Goal: Information Seeking & Learning: Learn about a topic

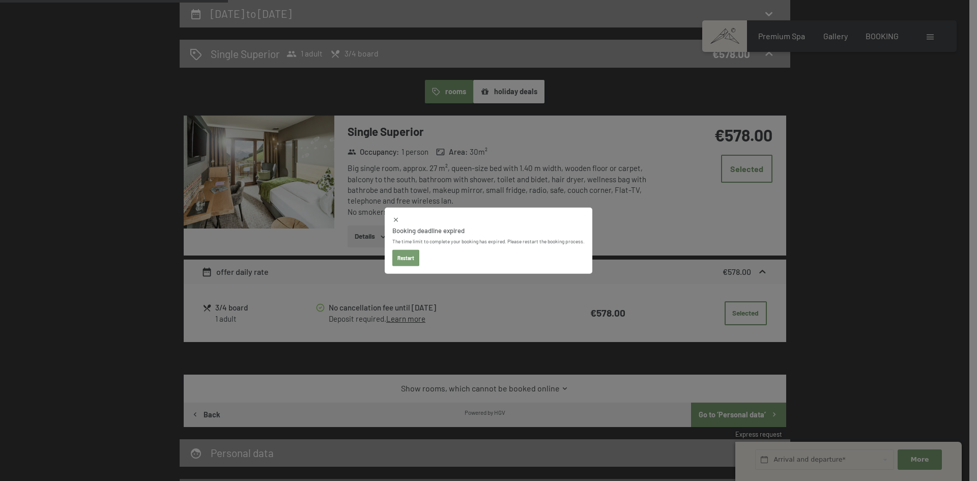
click at [413, 253] on button "Restart" at bounding box center [405, 258] width 27 height 16
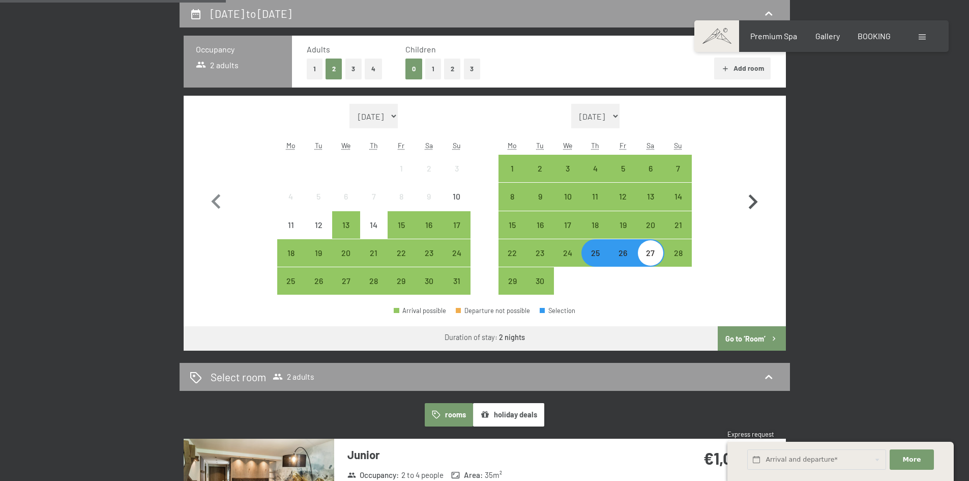
click at [756, 200] on icon "button" at bounding box center [753, 201] width 9 height 15
select select "[DATE]"
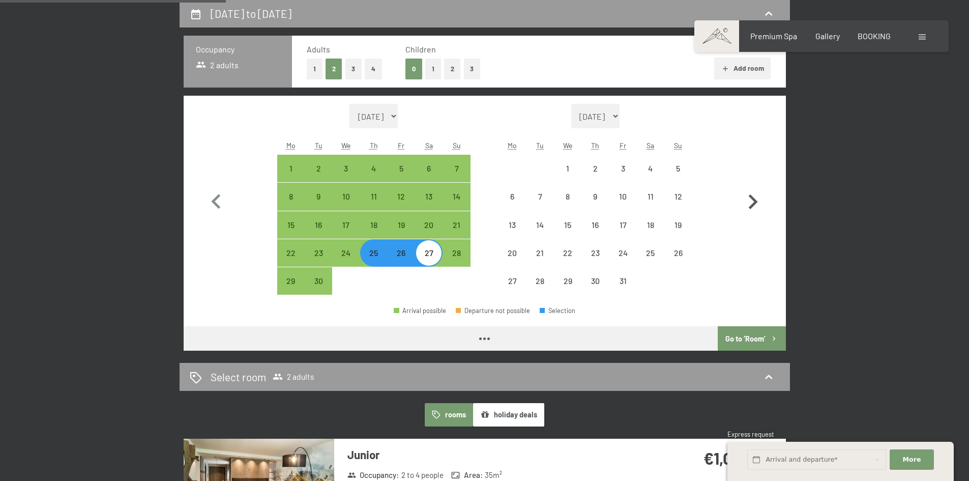
select select "[DATE]"
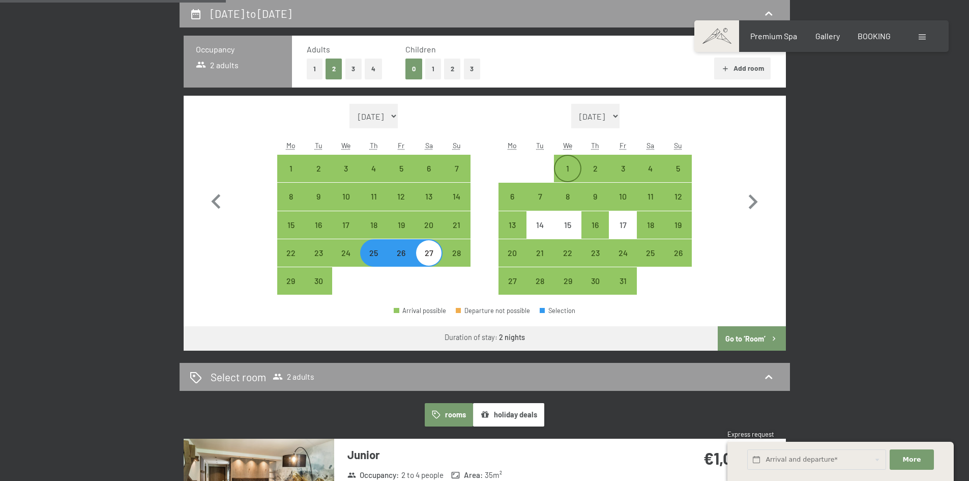
click at [570, 170] on div "1" at bounding box center [567, 176] width 25 height 25
select select "[DATE]"
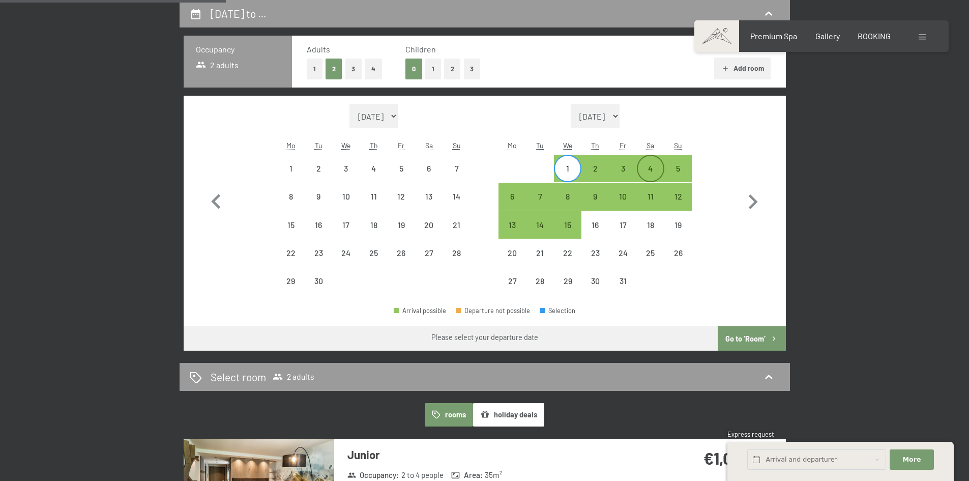
click at [652, 168] on div "4" at bounding box center [650, 176] width 25 height 25
select select "[DATE]"
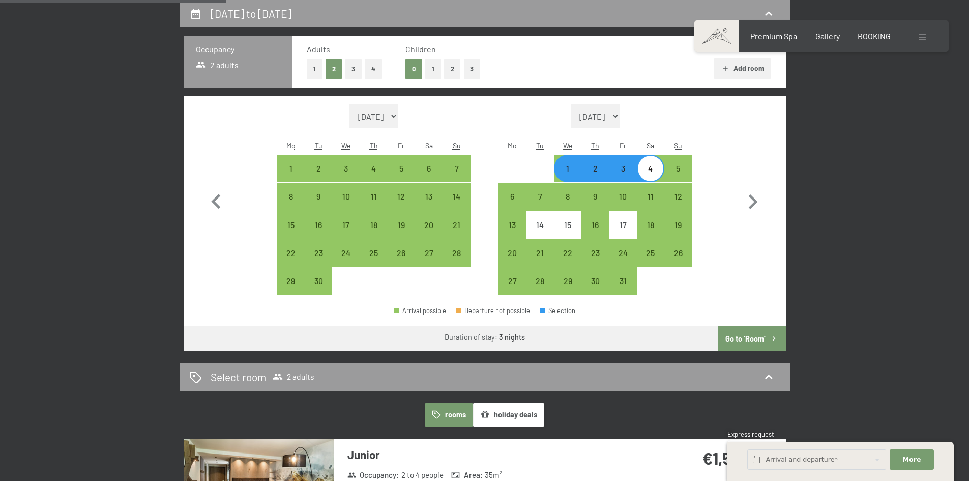
click at [754, 339] on button "Go to ‘Room’" at bounding box center [752, 338] width 68 height 24
select select "[DATE]"
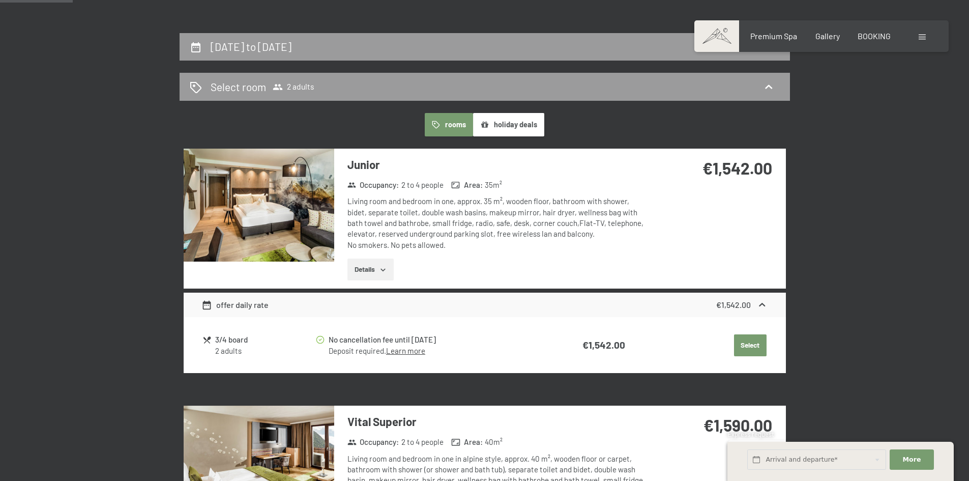
scroll to position [218, 0]
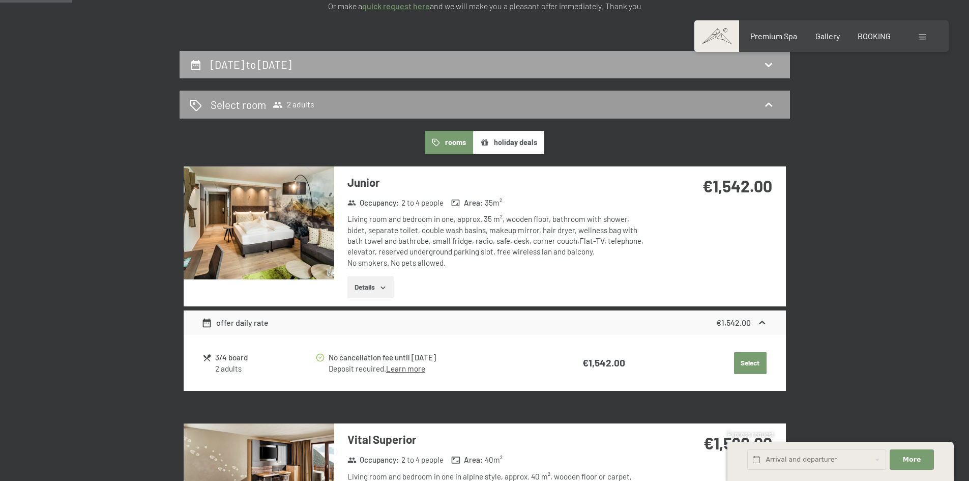
click at [507, 59] on div "[DATE] to [DATE]" at bounding box center [485, 64] width 590 height 15
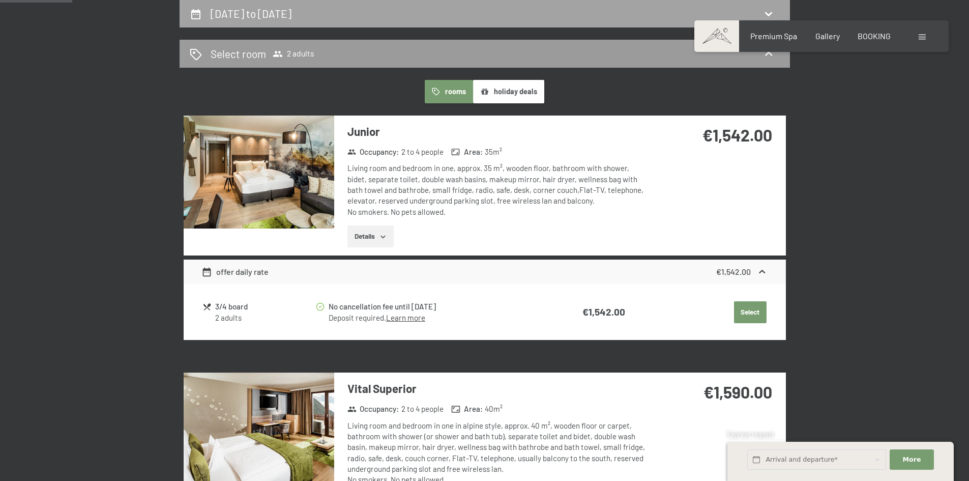
select select "[DATE]"
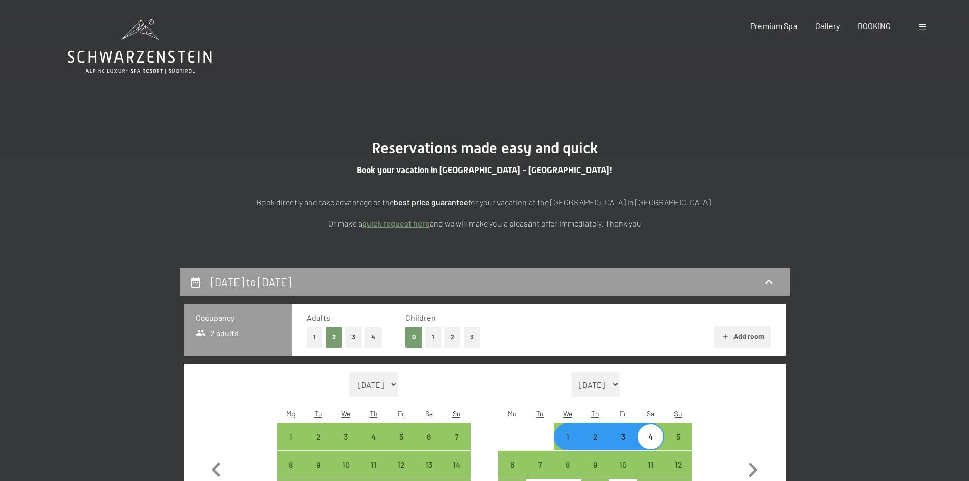
scroll to position [0, 0]
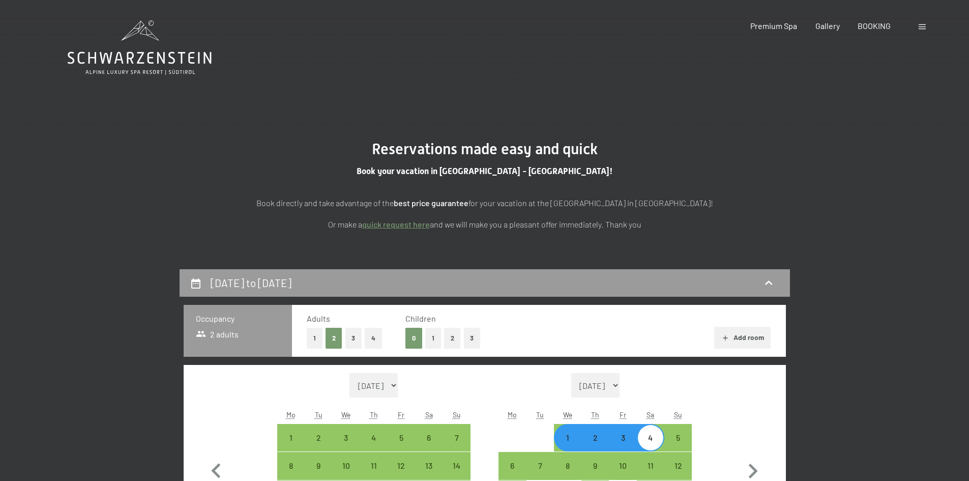
click at [314, 336] on button "1" at bounding box center [315, 338] width 16 height 21
select select "[DATE]"
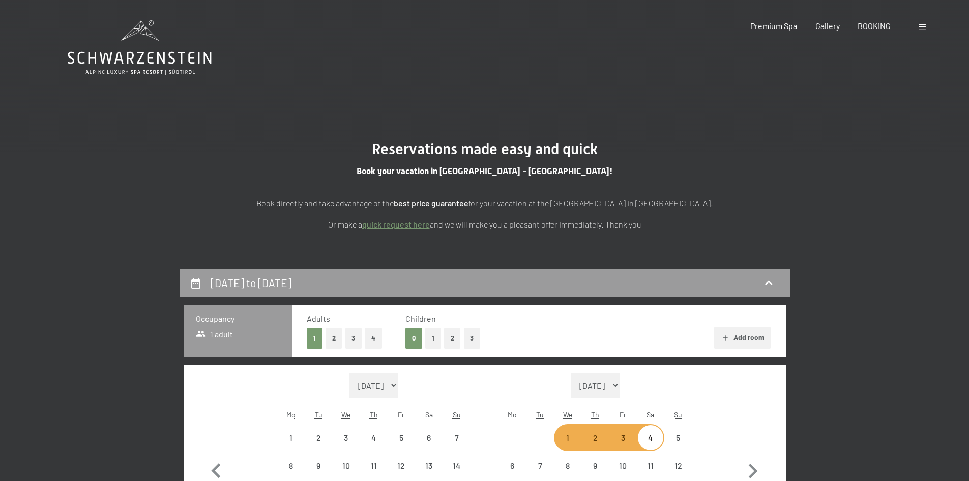
select select "[DATE]"
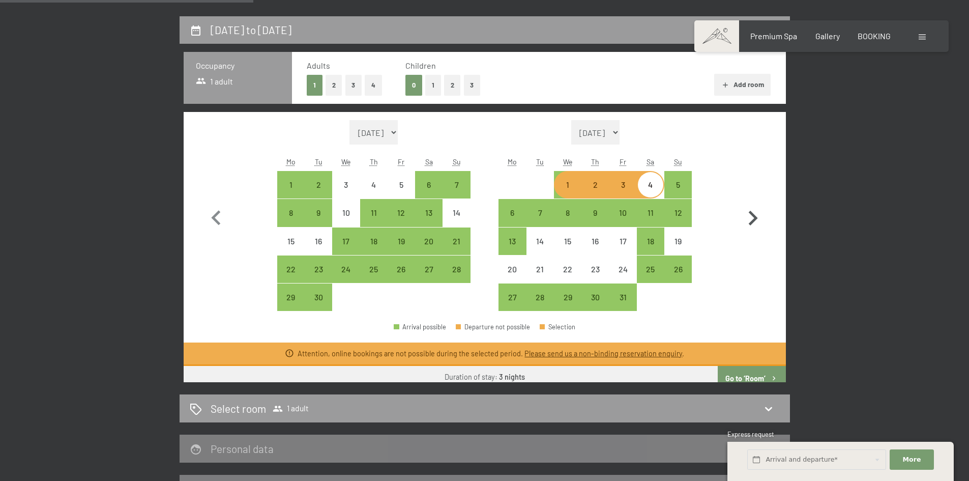
scroll to position [254, 0]
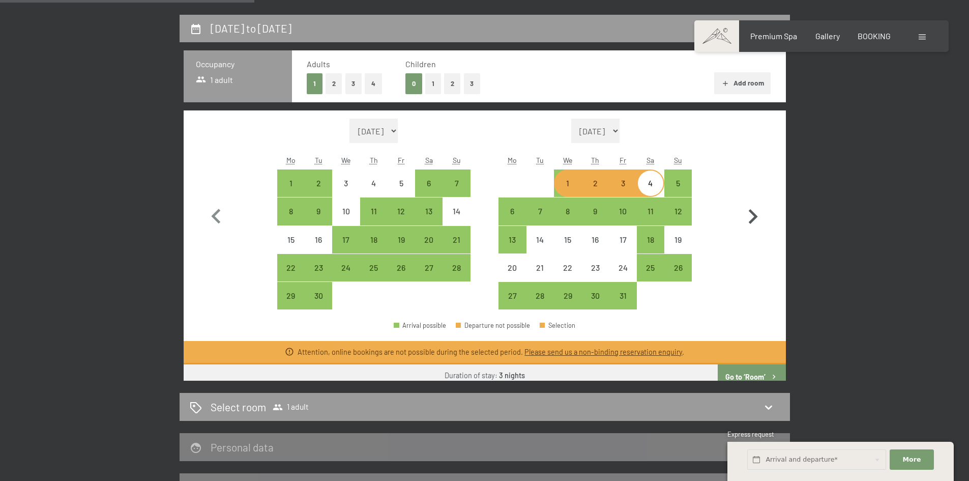
click at [738, 408] on div "Select room 1 adult" at bounding box center [485, 406] width 590 height 15
select select "[DATE]"
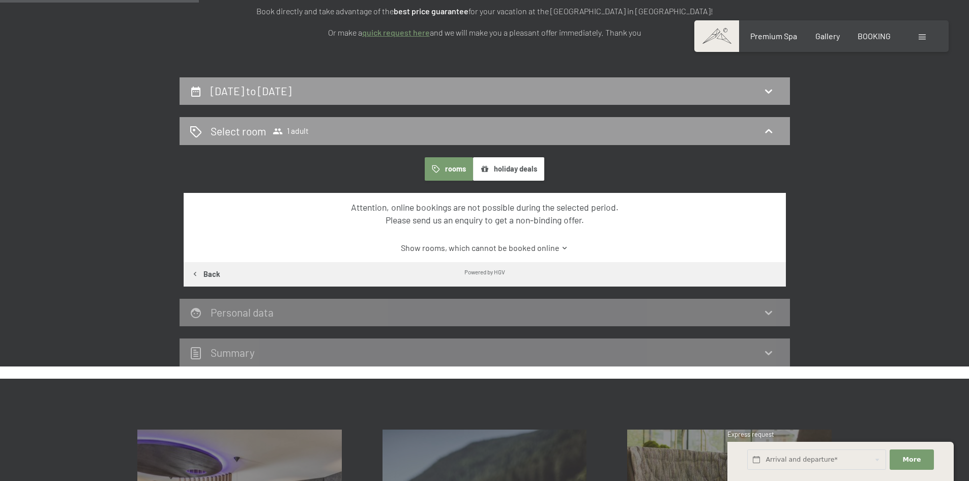
scroll to position [167, 0]
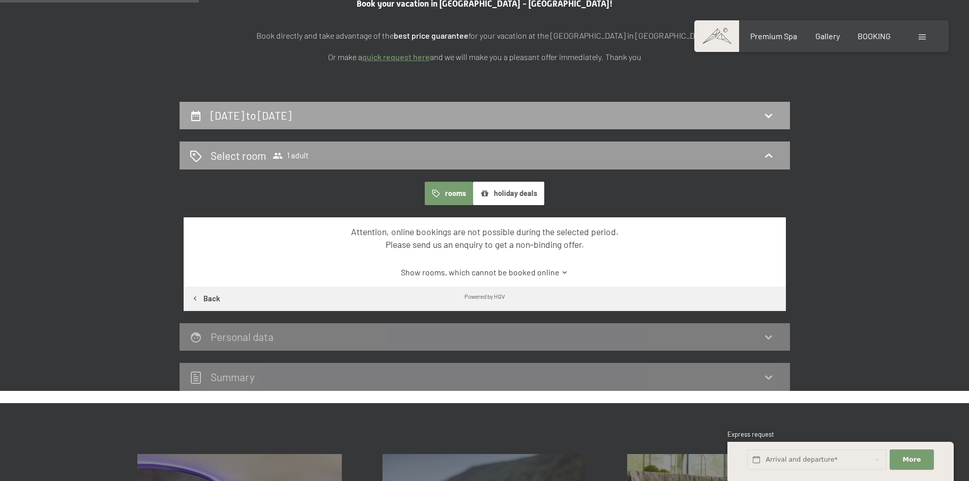
click at [744, 107] on div "[DATE] to [DATE]" at bounding box center [485, 116] width 611 height 28
select select "[DATE]"
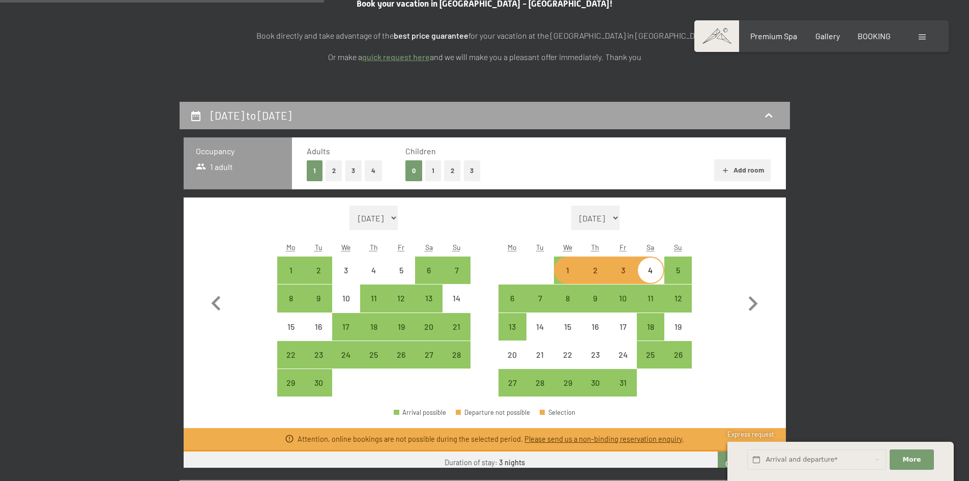
scroll to position [269, 0]
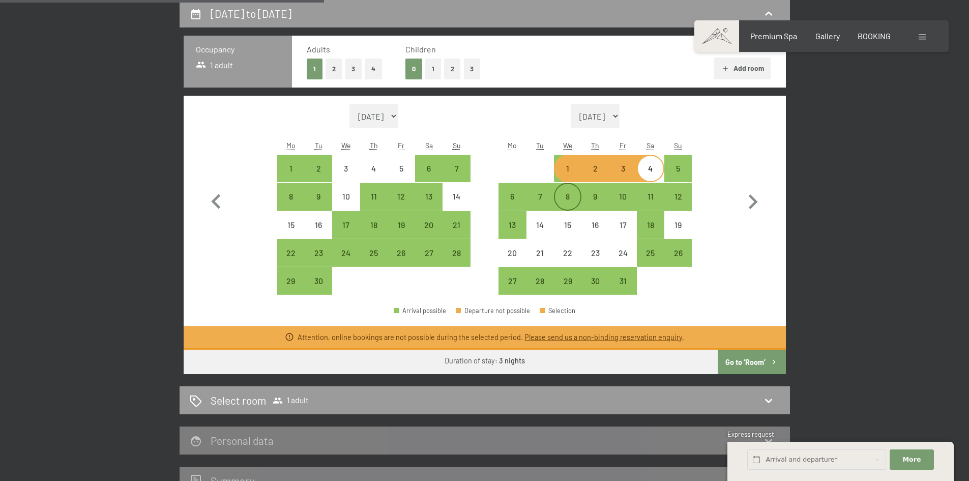
click at [572, 205] on div "8" at bounding box center [567, 204] width 25 height 25
select select "[DATE]"
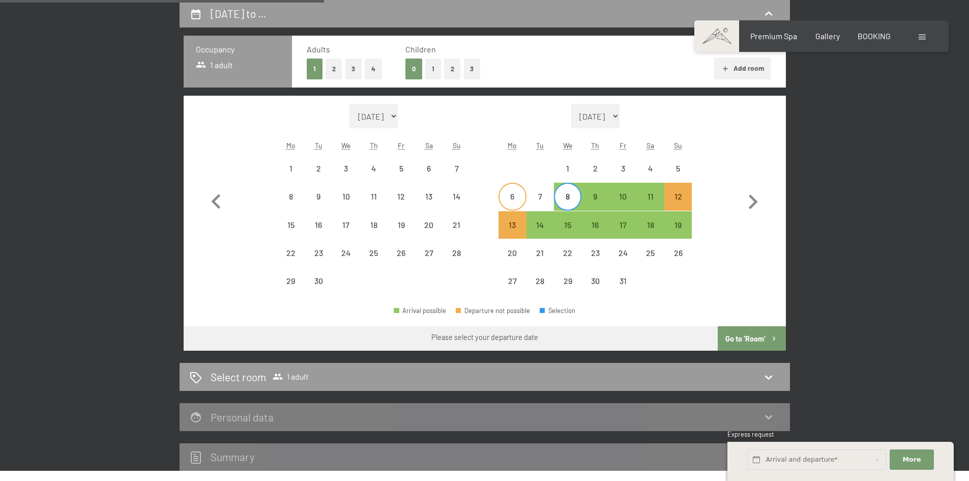
click at [514, 196] on div "6" at bounding box center [512, 204] width 25 height 25
select select "[DATE]"
click at [627, 197] on div "10" at bounding box center [622, 204] width 25 height 25
select select "[DATE]"
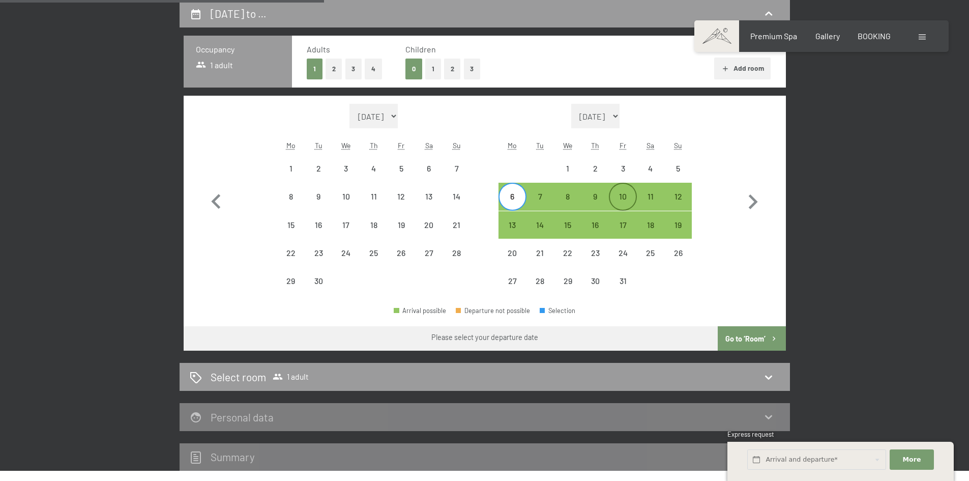
select select "[DATE]"
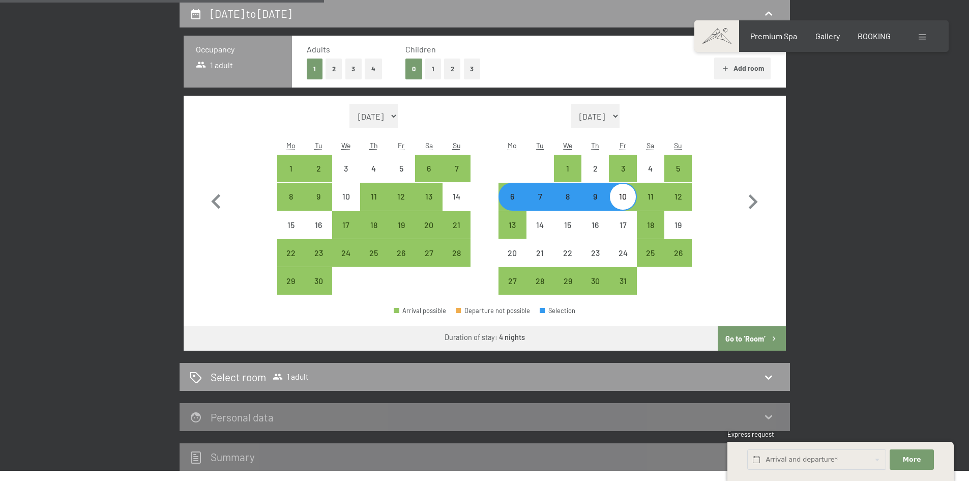
click at [748, 339] on button "Go to ‘Room’" at bounding box center [752, 338] width 68 height 24
select select "[DATE]"
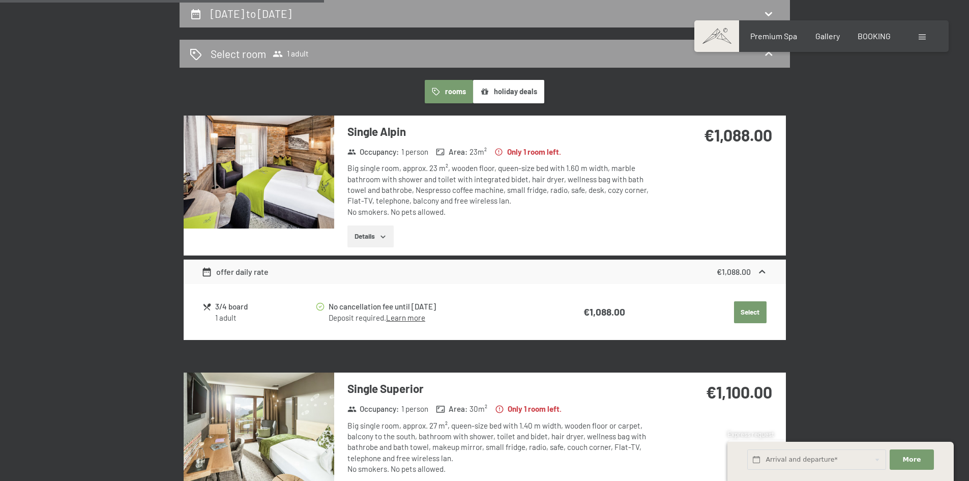
click at [367, 238] on button "Details" at bounding box center [371, 236] width 46 height 22
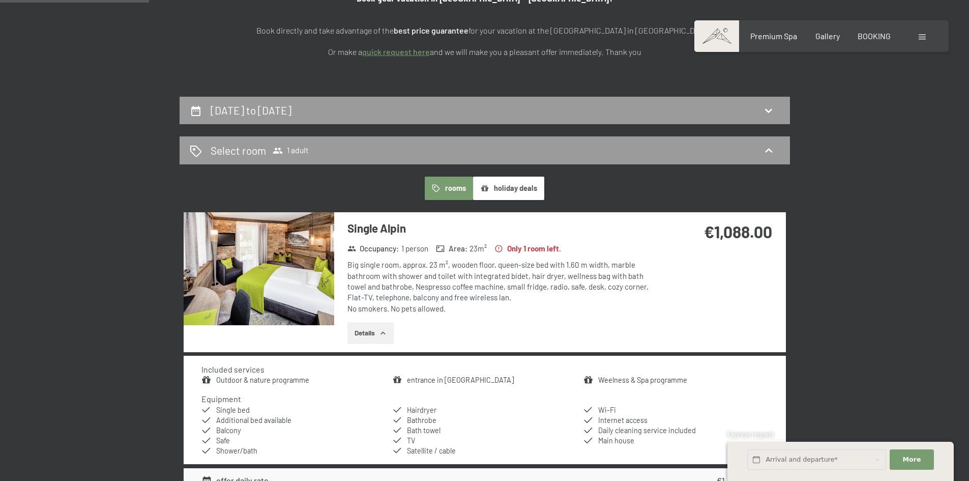
scroll to position [167, 0]
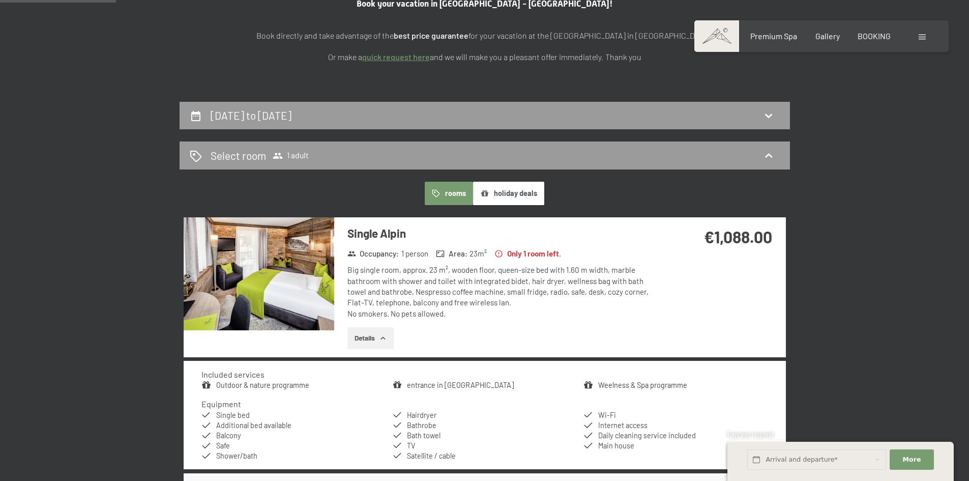
click at [519, 197] on button "holiday deals" at bounding box center [508, 193] width 71 height 23
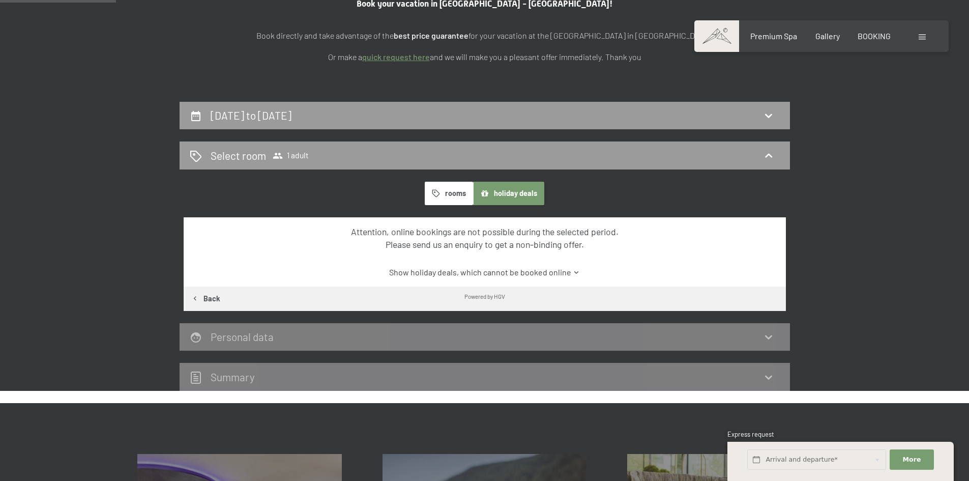
click at [447, 191] on button "rooms" at bounding box center [449, 193] width 48 height 23
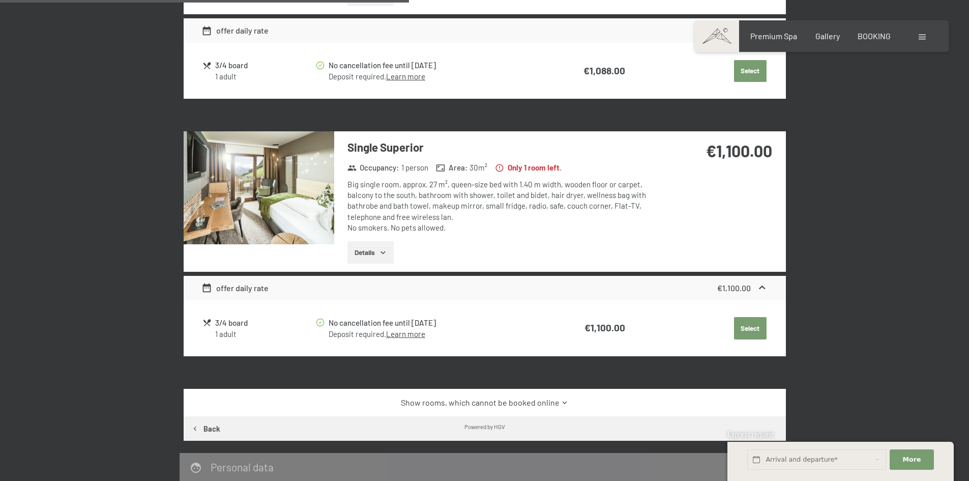
scroll to position [473, 0]
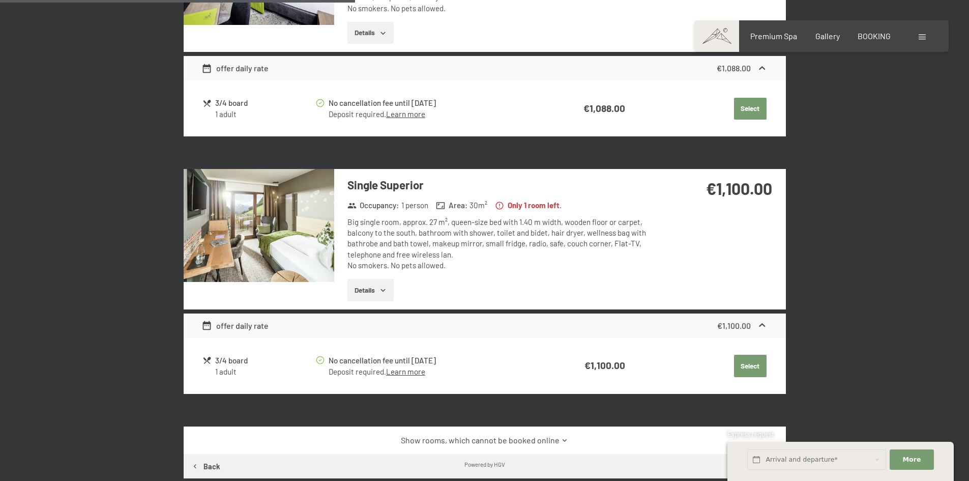
click at [365, 291] on button "Details" at bounding box center [371, 290] width 46 height 22
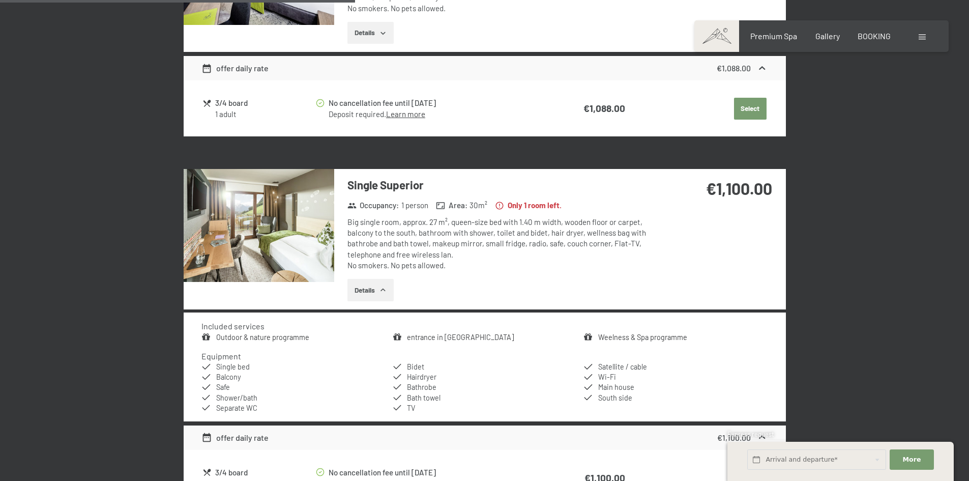
click at [364, 34] on button "Details" at bounding box center [371, 33] width 46 height 22
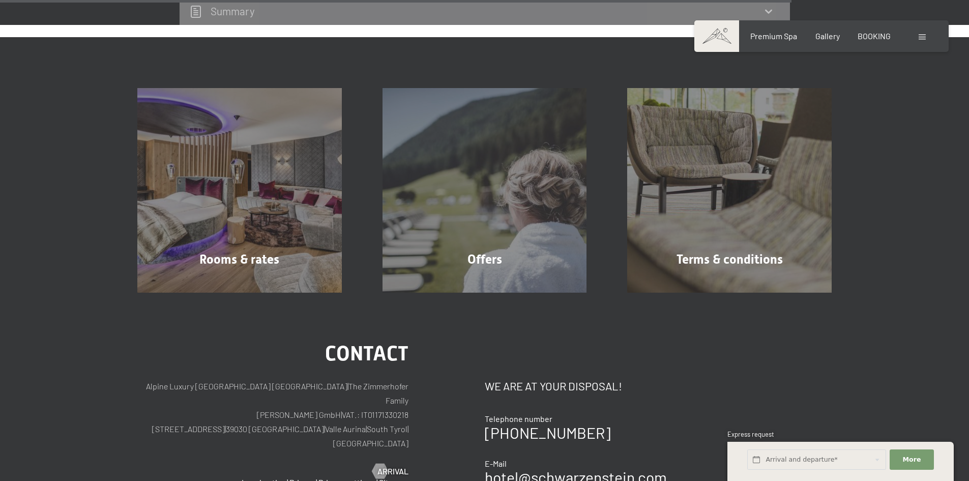
scroll to position [1236, 0]
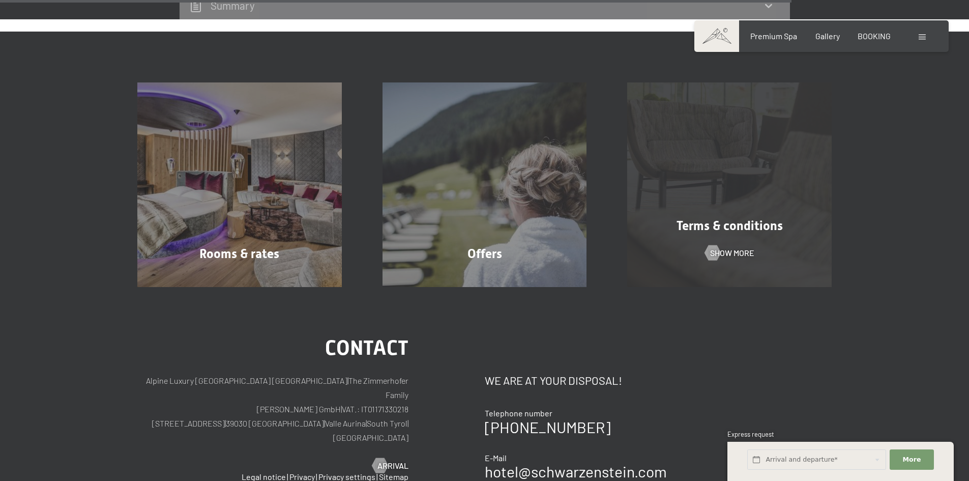
click at [691, 212] on div "Terms & conditions Show more" at bounding box center [729, 184] width 245 height 205
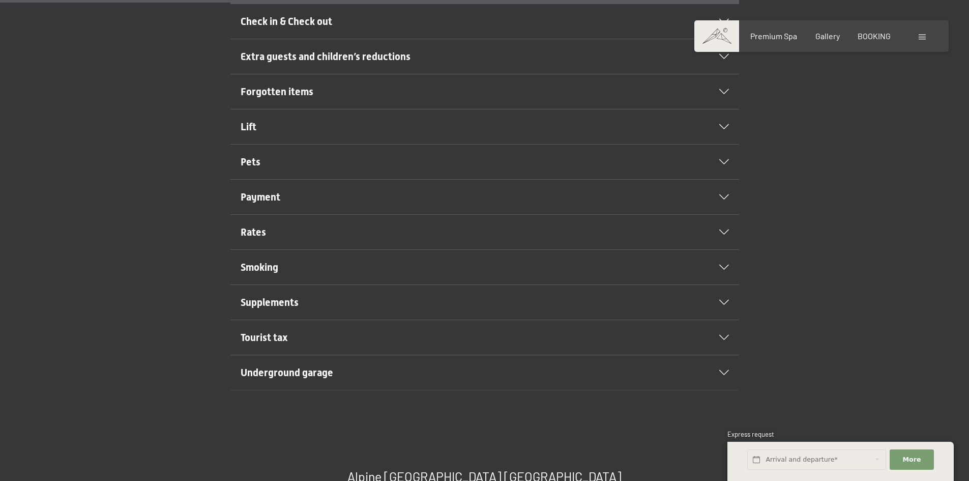
scroll to position [509, 0]
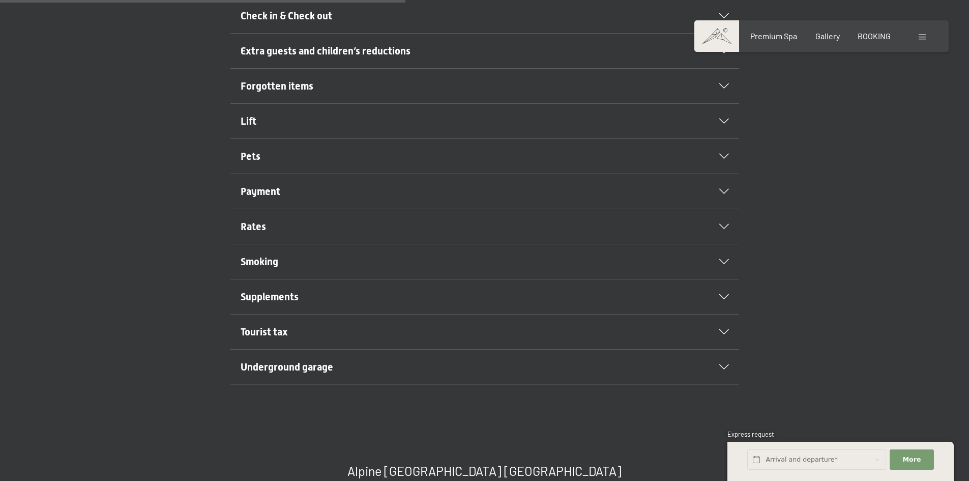
click at [689, 215] on div "Rates" at bounding box center [485, 226] width 489 height 35
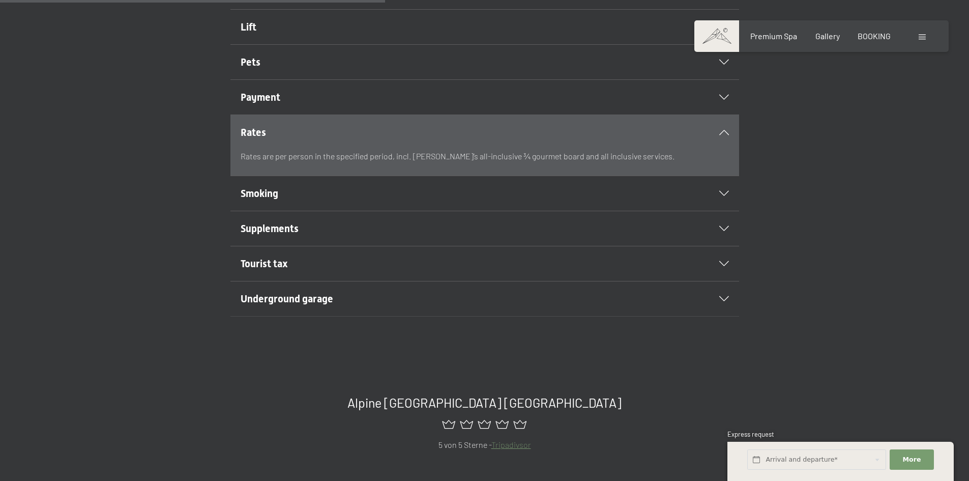
scroll to position [415, 0]
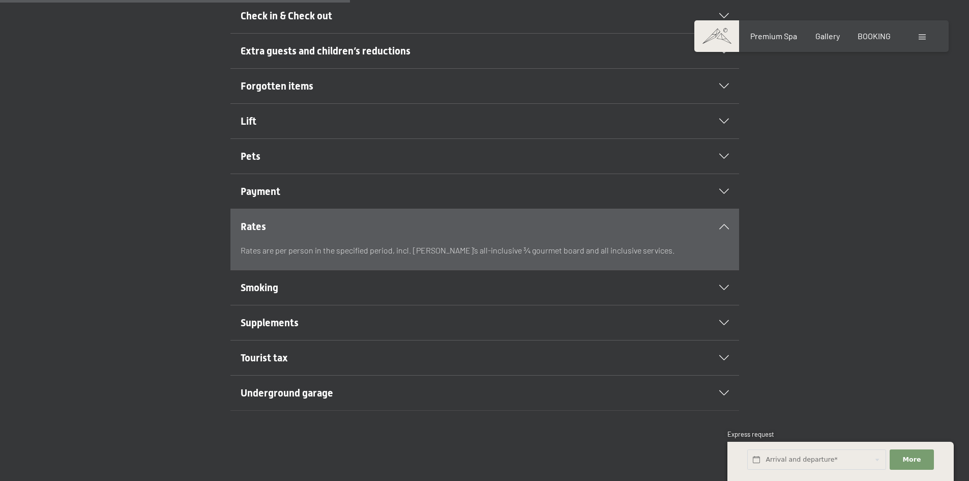
click at [691, 309] on div "Supplements" at bounding box center [485, 322] width 489 height 35
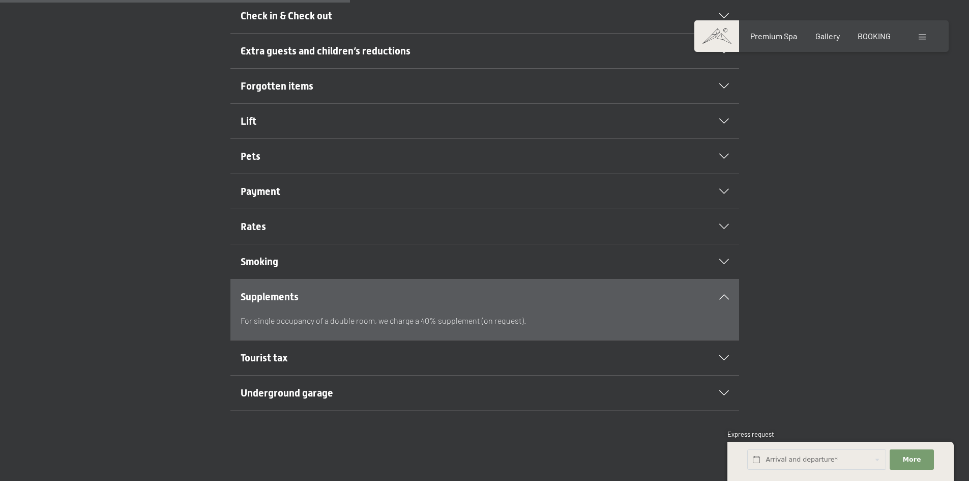
click at [686, 256] on div "Smoking" at bounding box center [485, 261] width 489 height 35
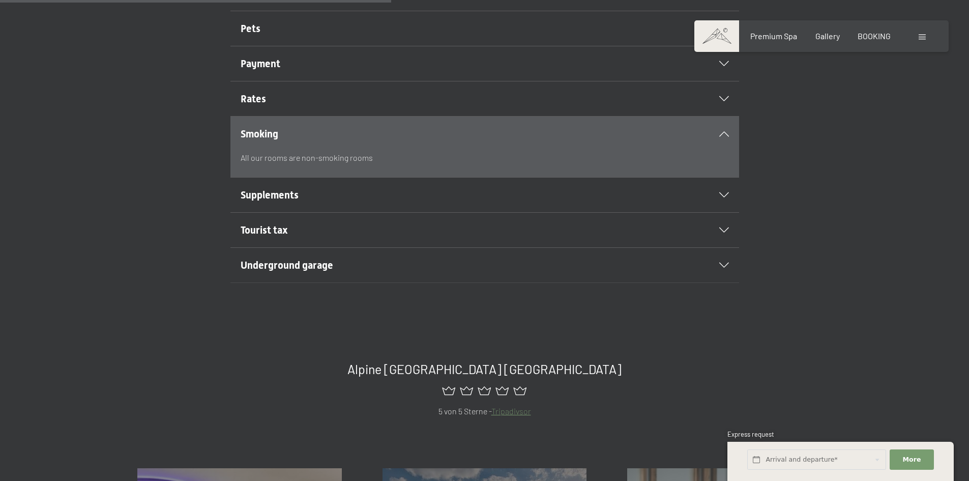
scroll to position [567, 0]
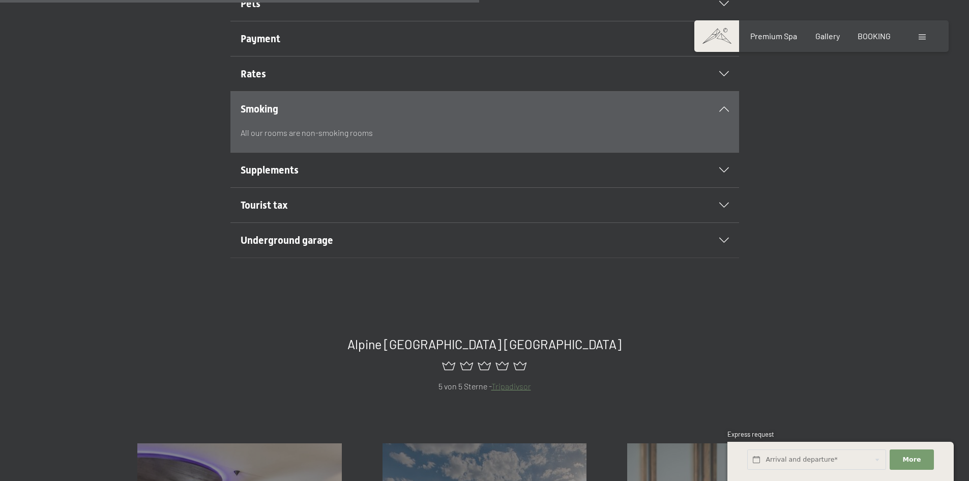
click at [690, 228] on div "Underground garage" at bounding box center [485, 240] width 489 height 35
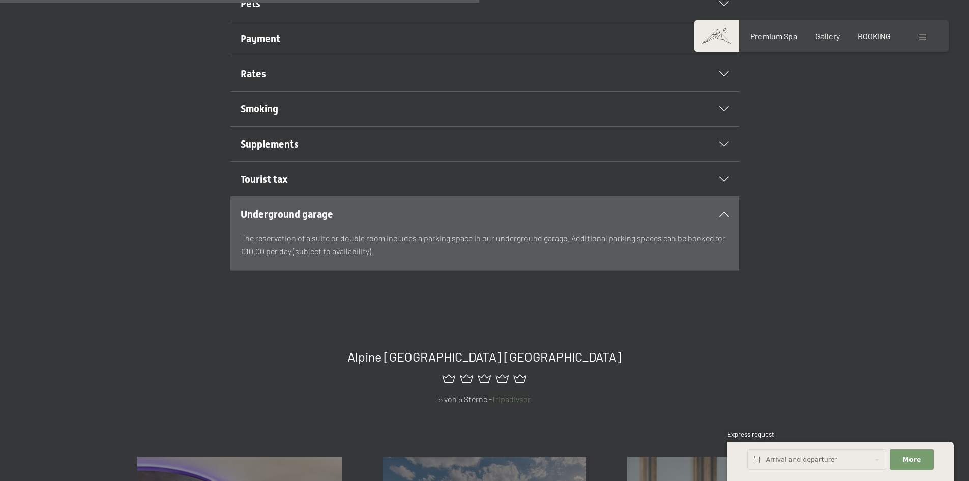
click at [690, 164] on div "Tourist tax" at bounding box center [485, 179] width 489 height 35
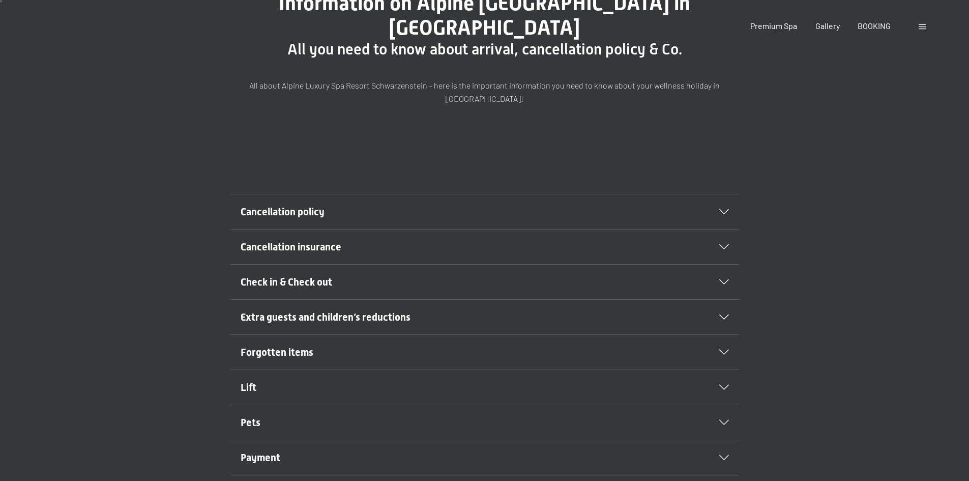
scroll to position [0, 0]
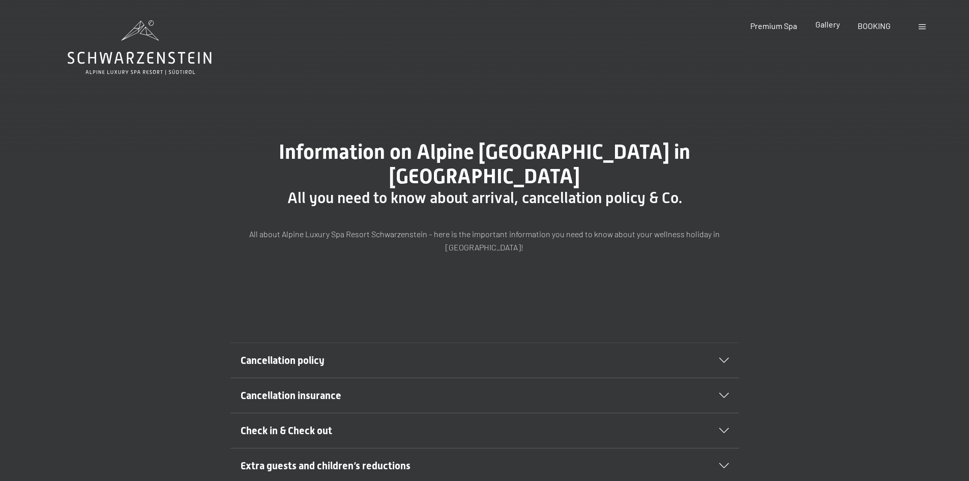
click at [829, 26] on span "Gallery" at bounding box center [828, 24] width 24 height 10
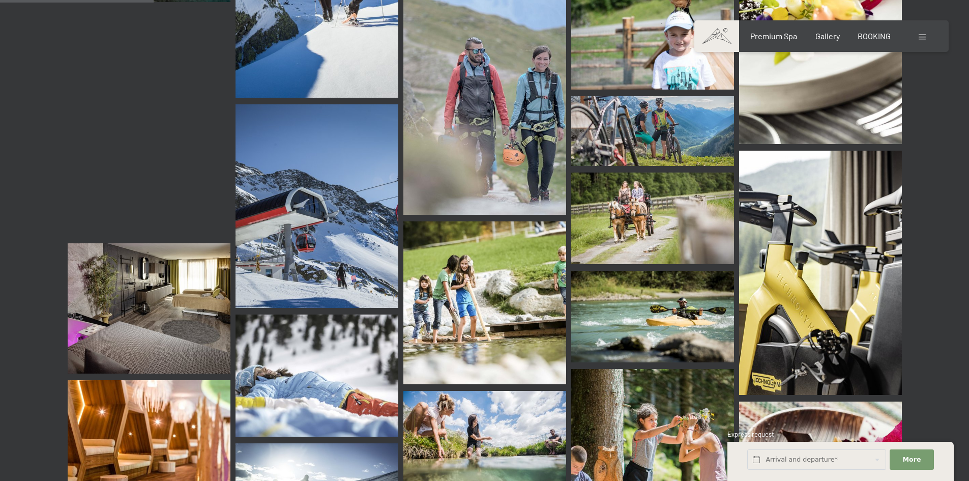
scroll to position [2086, 0]
